Goal: Navigation & Orientation: Find specific page/section

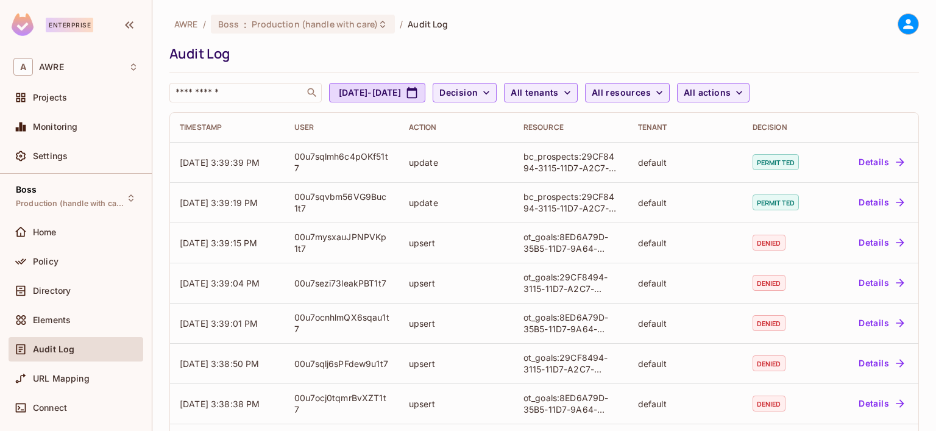
click at [61, 345] on span "Audit Log" at bounding box center [53, 349] width 41 height 10
click at [44, 257] on span "Policy" at bounding box center [46, 262] width 26 height 10
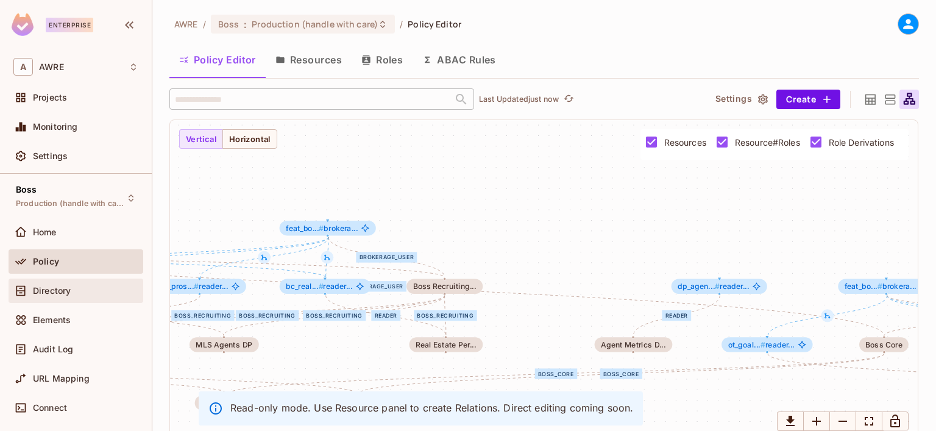
click at [50, 291] on span "Directory" at bounding box center [52, 291] width 38 height 10
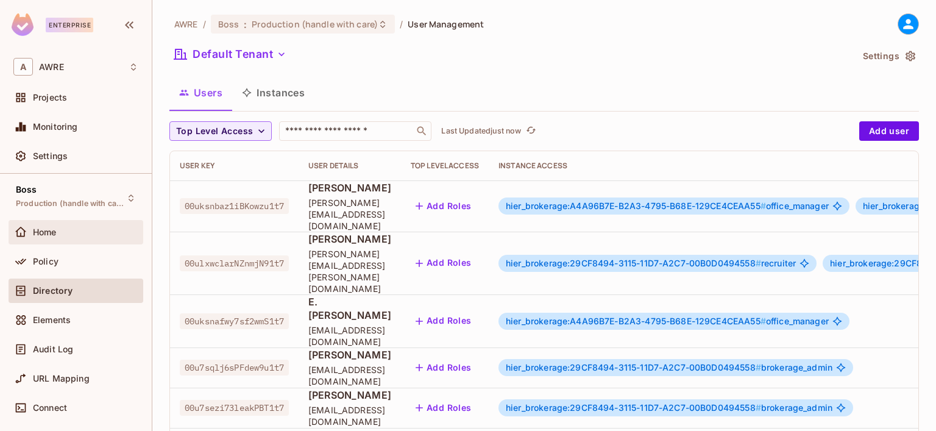
click at [55, 231] on span "Home" at bounding box center [45, 232] width 24 height 10
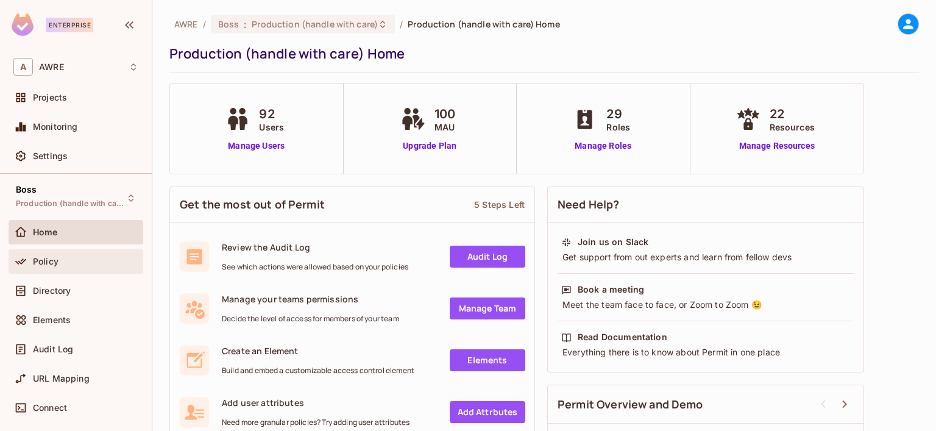
click at [69, 257] on div "Policy" at bounding box center [85, 262] width 105 height 10
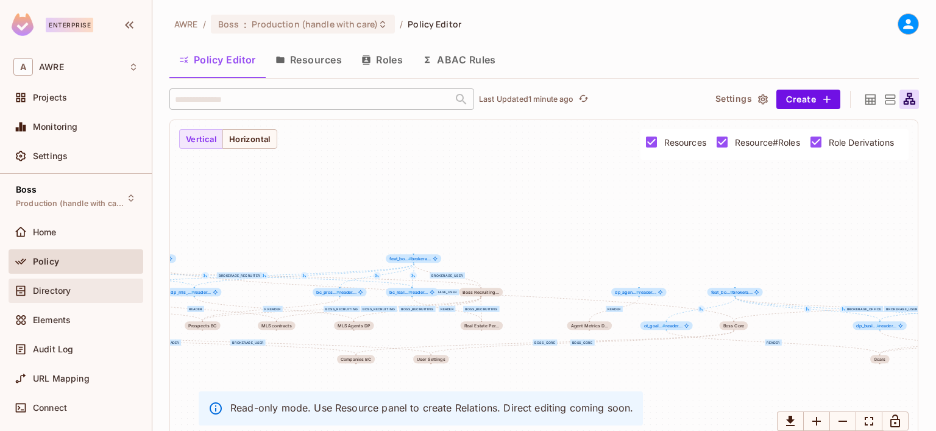
click at [76, 289] on div "Directory" at bounding box center [85, 291] width 105 height 10
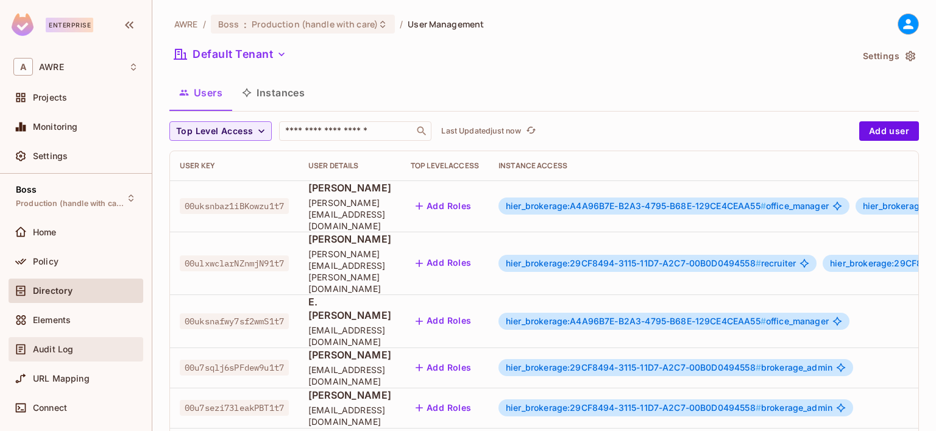
click at [61, 347] on span "Audit Log" at bounding box center [53, 349] width 40 height 10
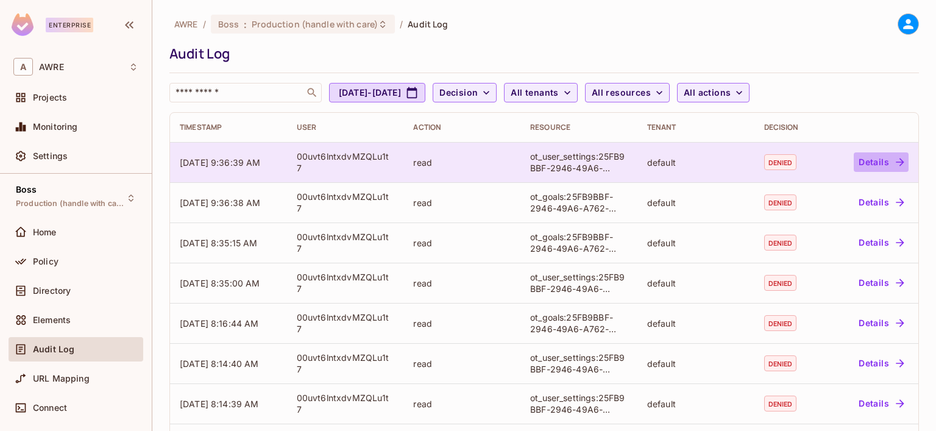
click at [860, 155] on button "Details" at bounding box center [881, 161] width 55 height 19
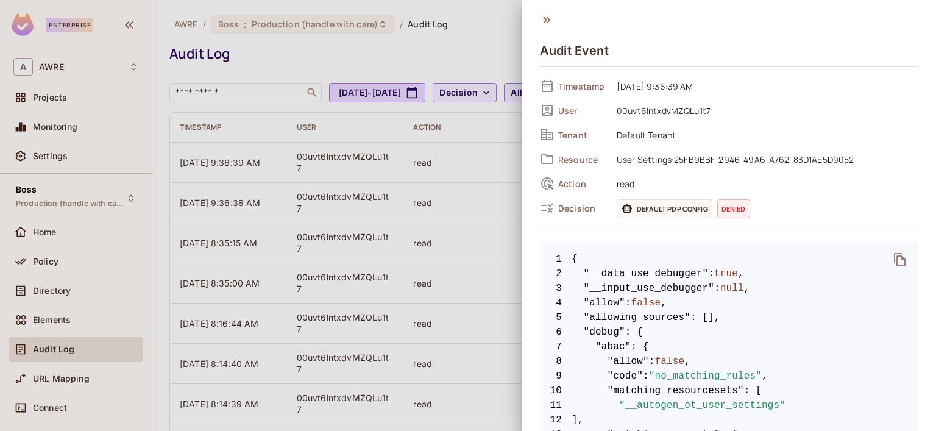
click at [481, 46] on div at bounding box center [468, 215] width 936 height 431
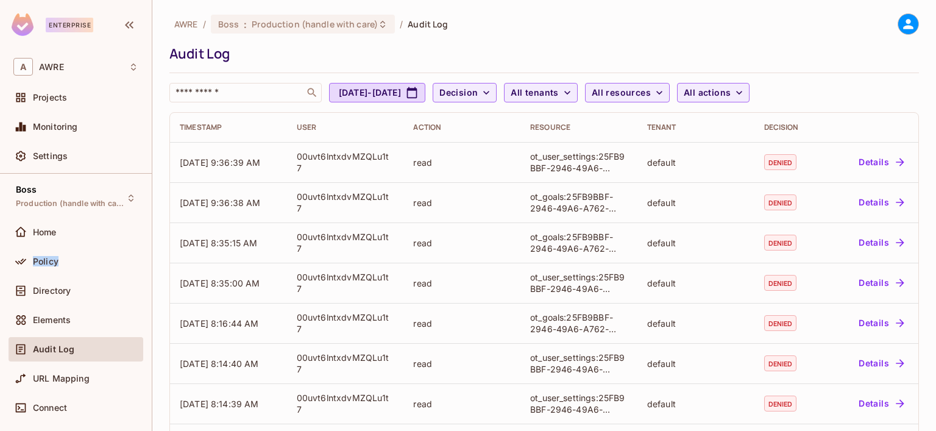
click at [56, 248] on div "Home Policy Directory Elements Audit Log URL Mapping Connect" at bounding box center [76, 322] width 135 height 205
